Goal: Task Accomplishment & Management: Manage account settings

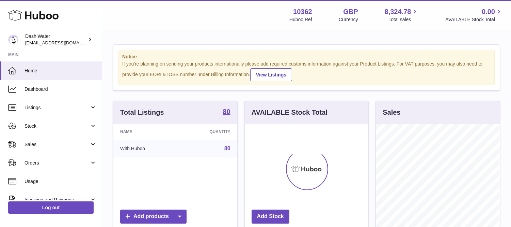
scroll to position [106, 124]
click at [33, 108] on span "Listings" at bounding box center [57, 107] width 65 height 6
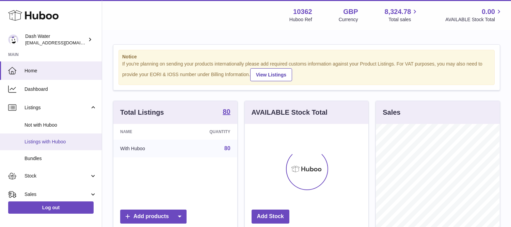
click at [45, 140] on span "Listings with Huboo" at bounding box center [61, 141] width 72 height 6
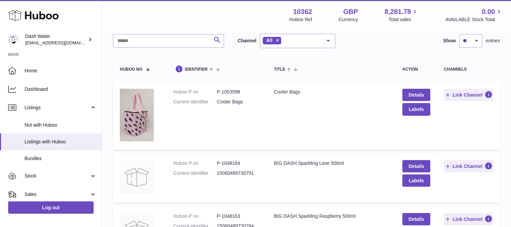
scroll to position [38, 0]
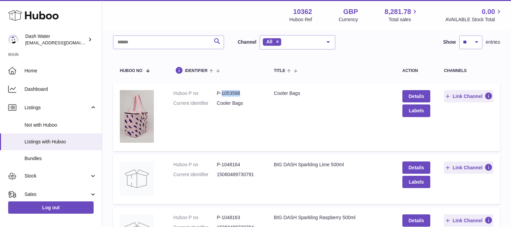
drag, startPoint x: 220, startPoint y: 92, endPoint x: 242, endPoint y: 89, distance: 21.6
click at [242, 89] on td "Huboo P no P-1053598 Current identifier Cooler Bags" at bounding box center [217, 117] width 101 height 68
copy dd "1053598"
